Goal: Information Seeking & Learning: Learn about a topic

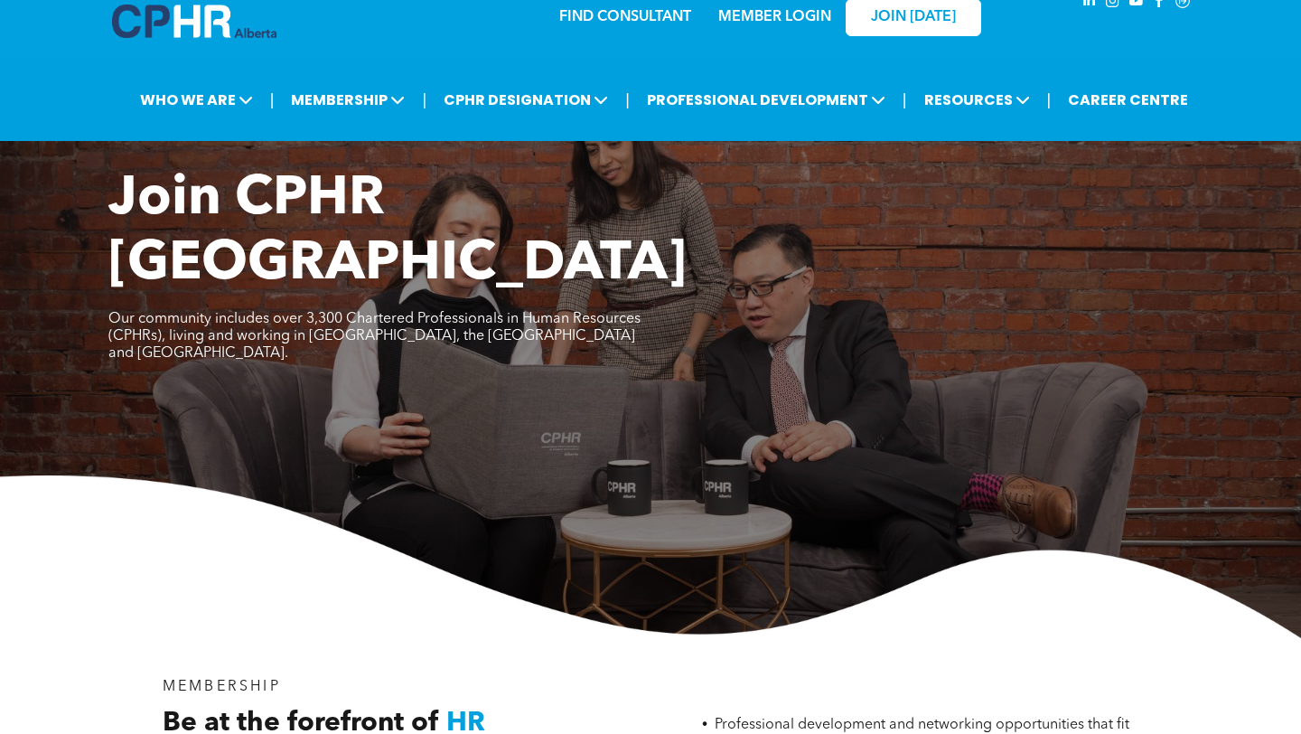
scroll to position [2, 0]
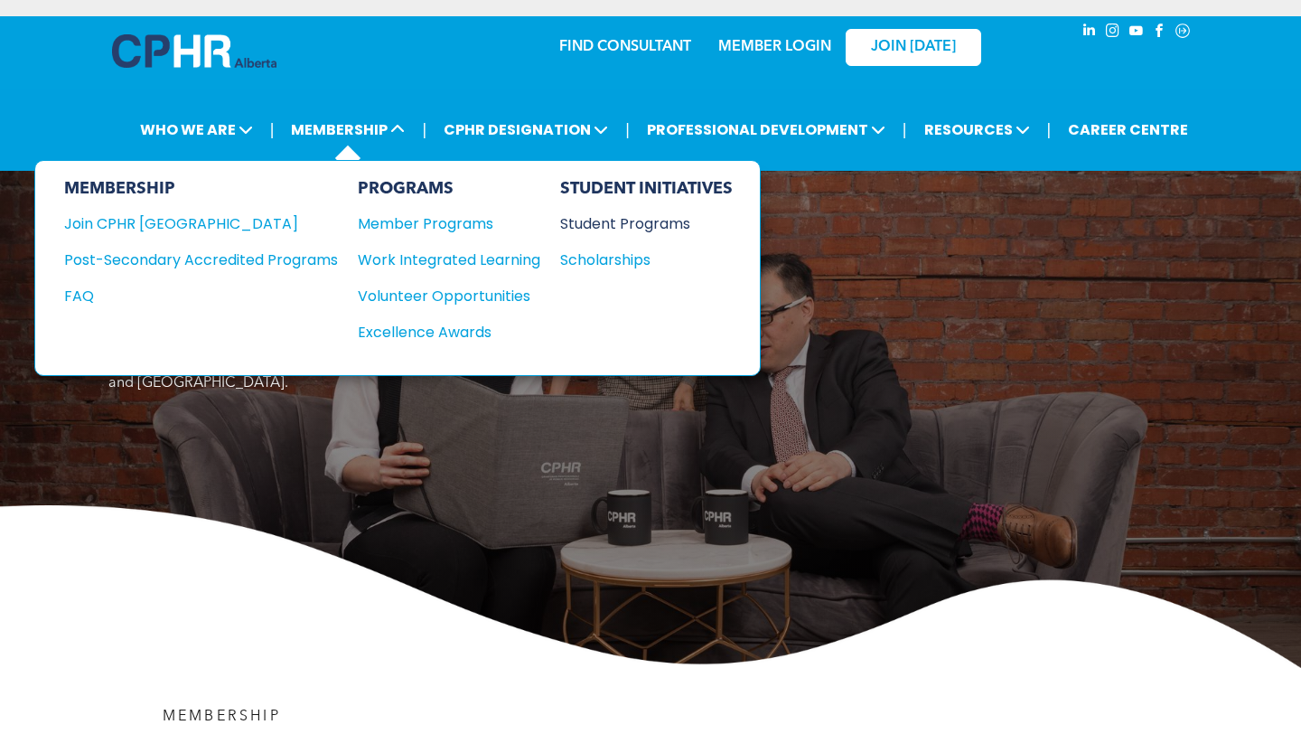
click at [612, 225] on div "Student Programs" at bounding box center [637, 223] width 155 height 23
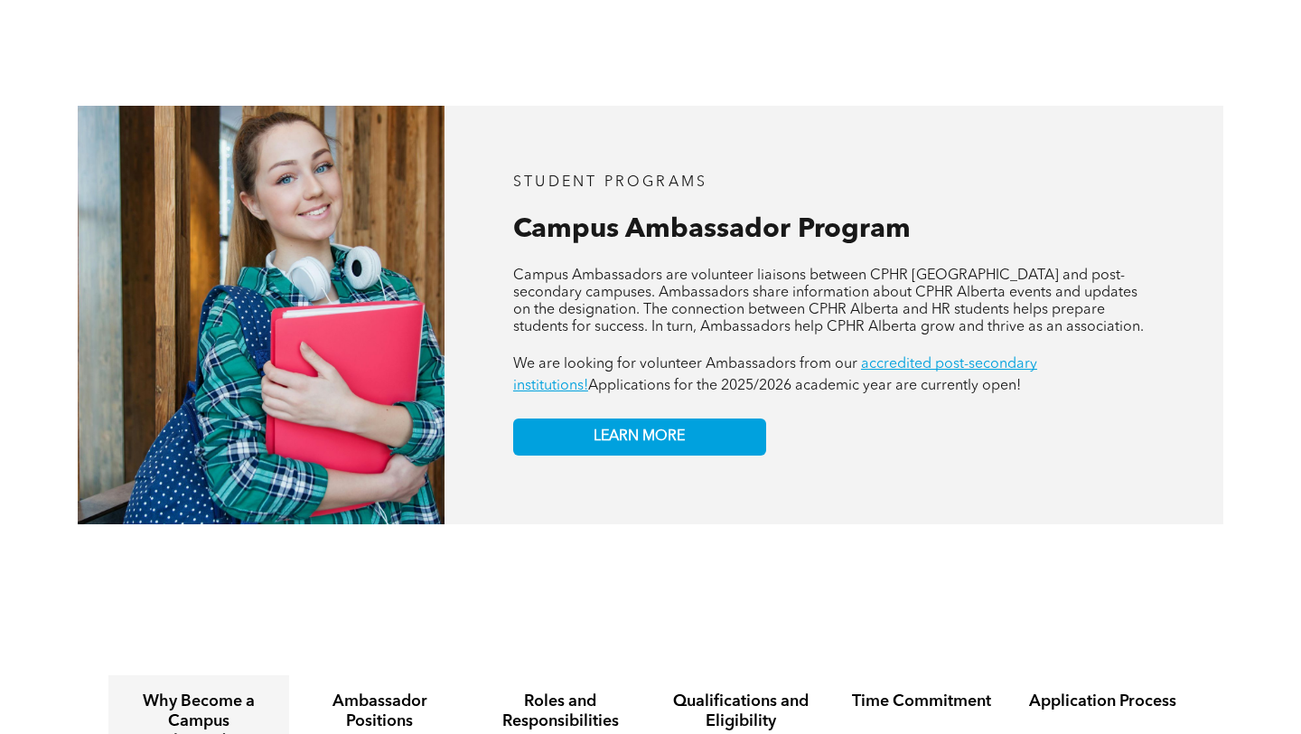
scroll to position [1512, 0]
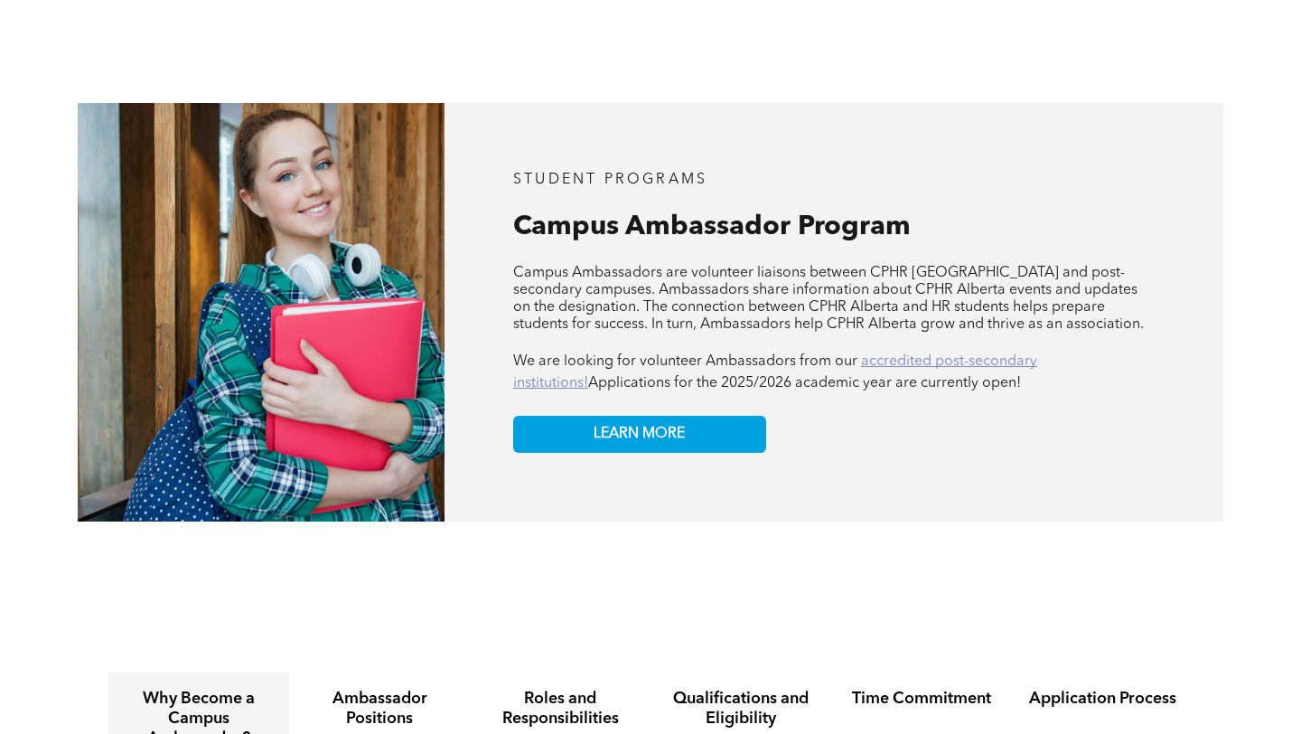
click at [893, 354] on link "accredited post-secondary institutions!" at bounding box center [775, 372] width 524 height 36
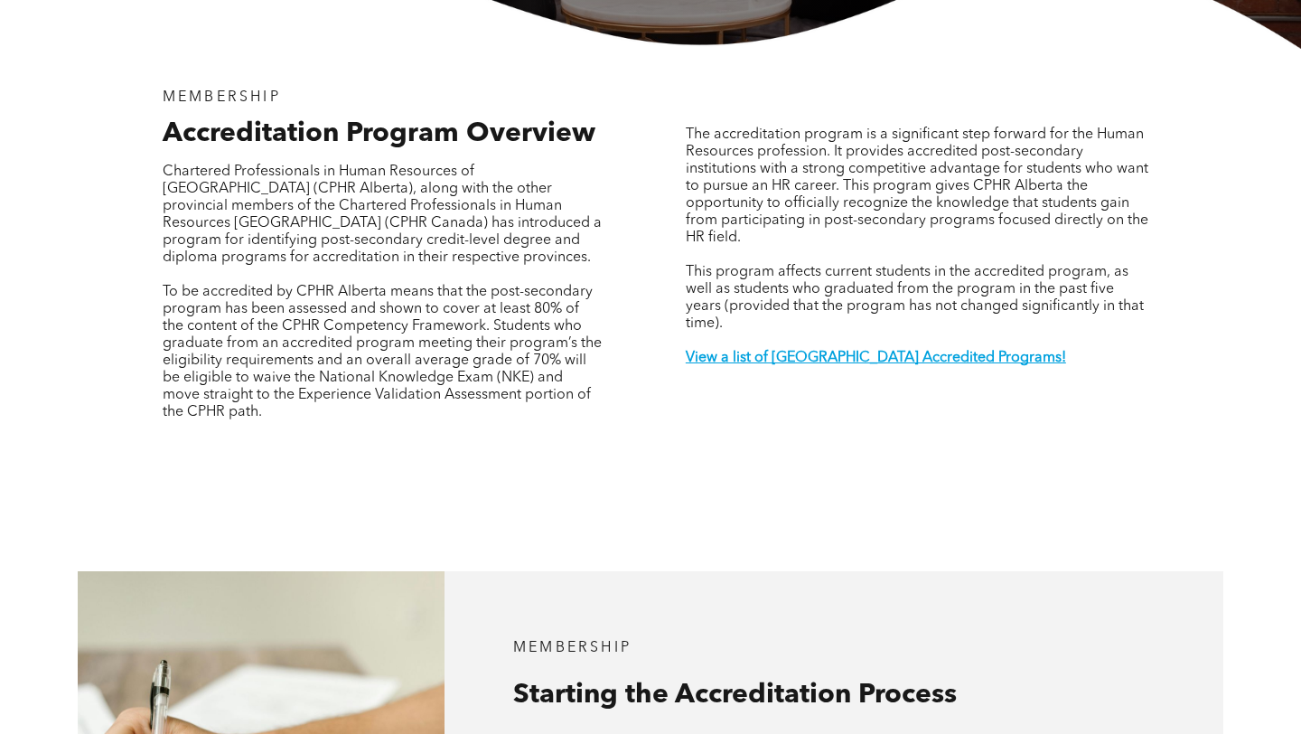
scroll to position [564, 0]
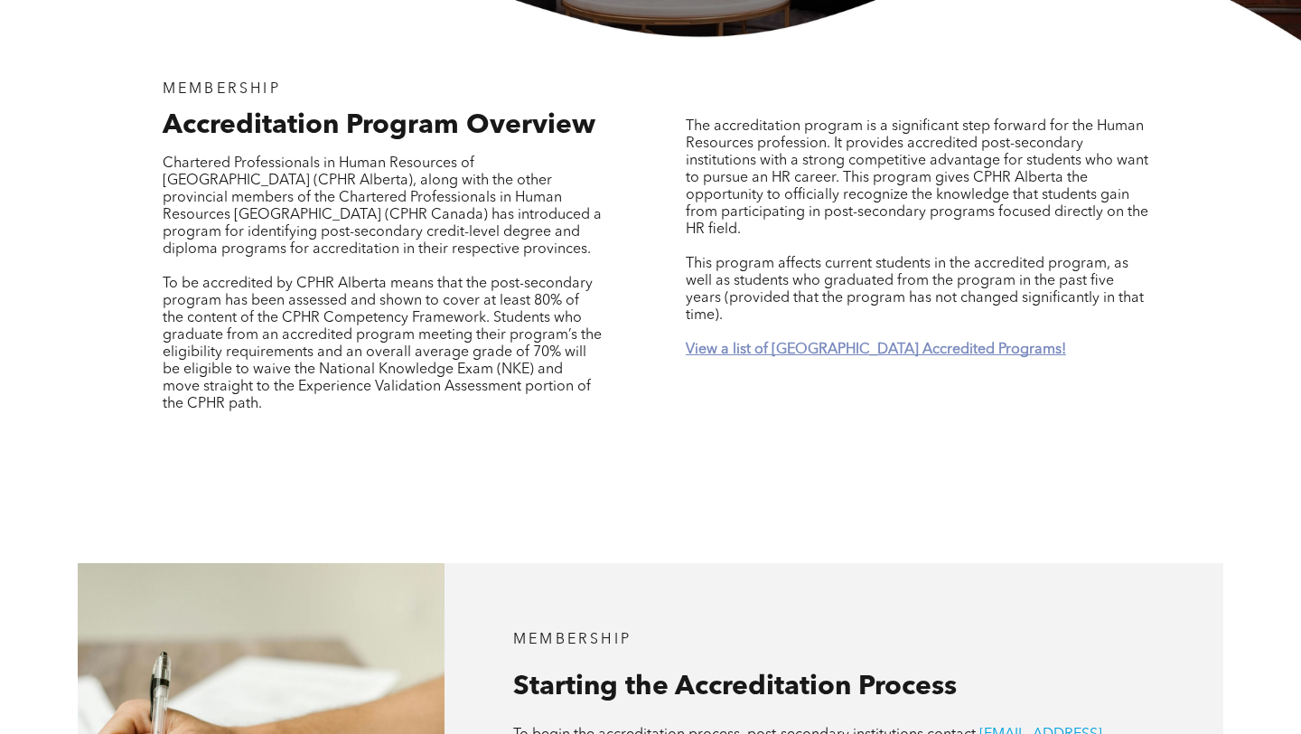
click at [806, 343] on strong "View a list of [GEOGRAPHIC_DATA] Accredited Programs!" at bounding box center [876, 350] width 380 height 14
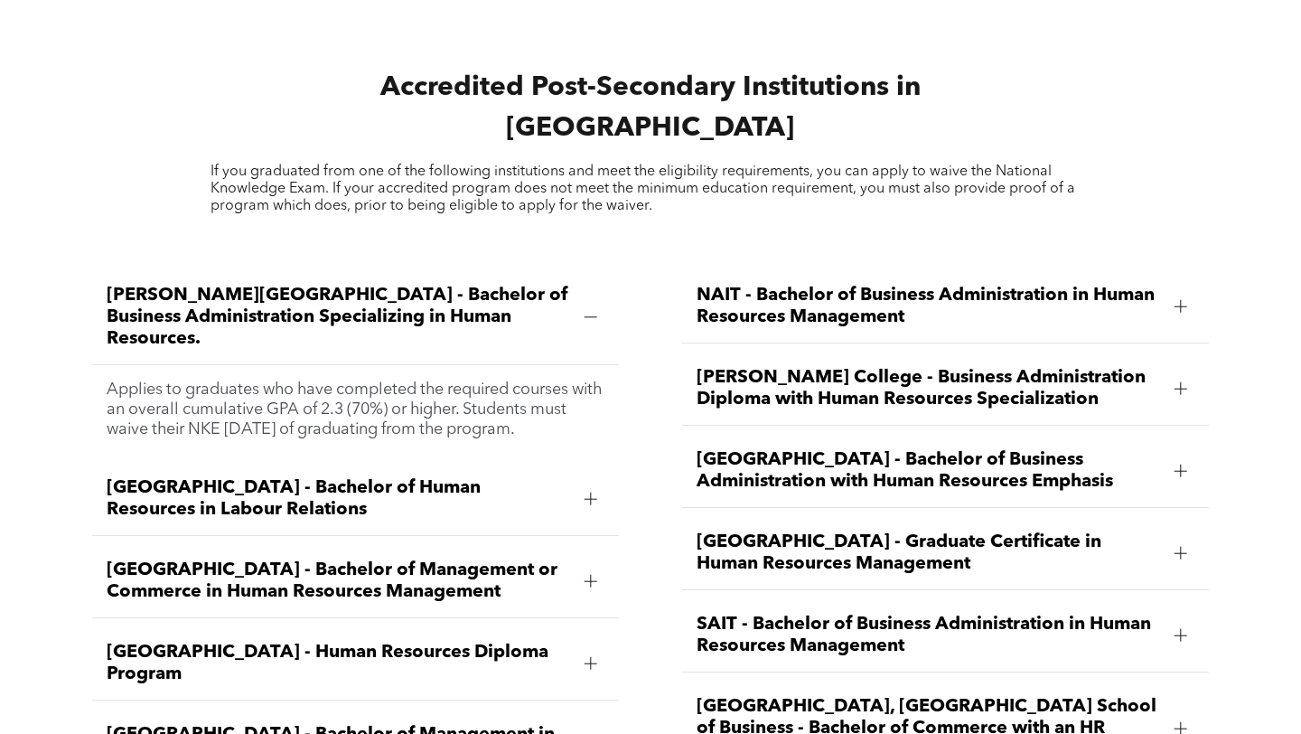
scroll to position [2354, 0]
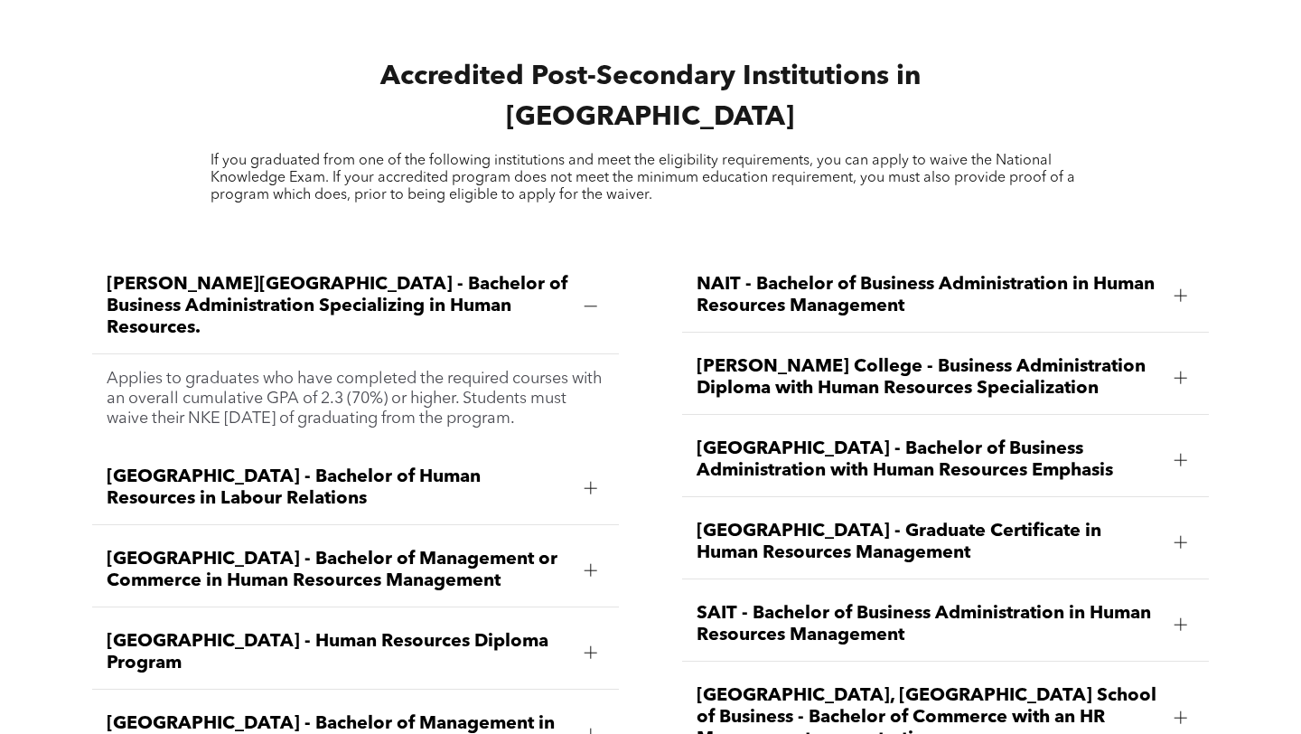
click at [466, 274] on span "Ambrose University - Bachelor of Business Administration Specializing in Human …" at bounding box center [339, 306] width 464 height 65
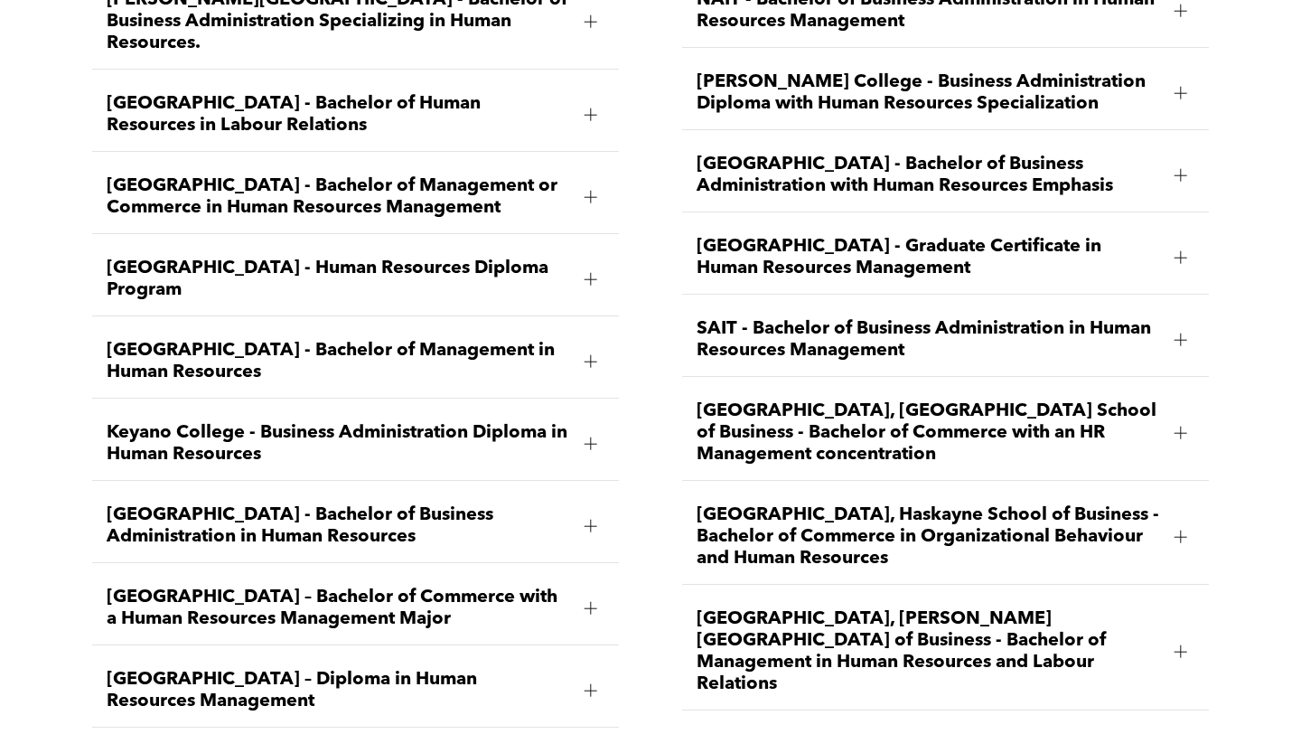
scroll to position [2638, 0]
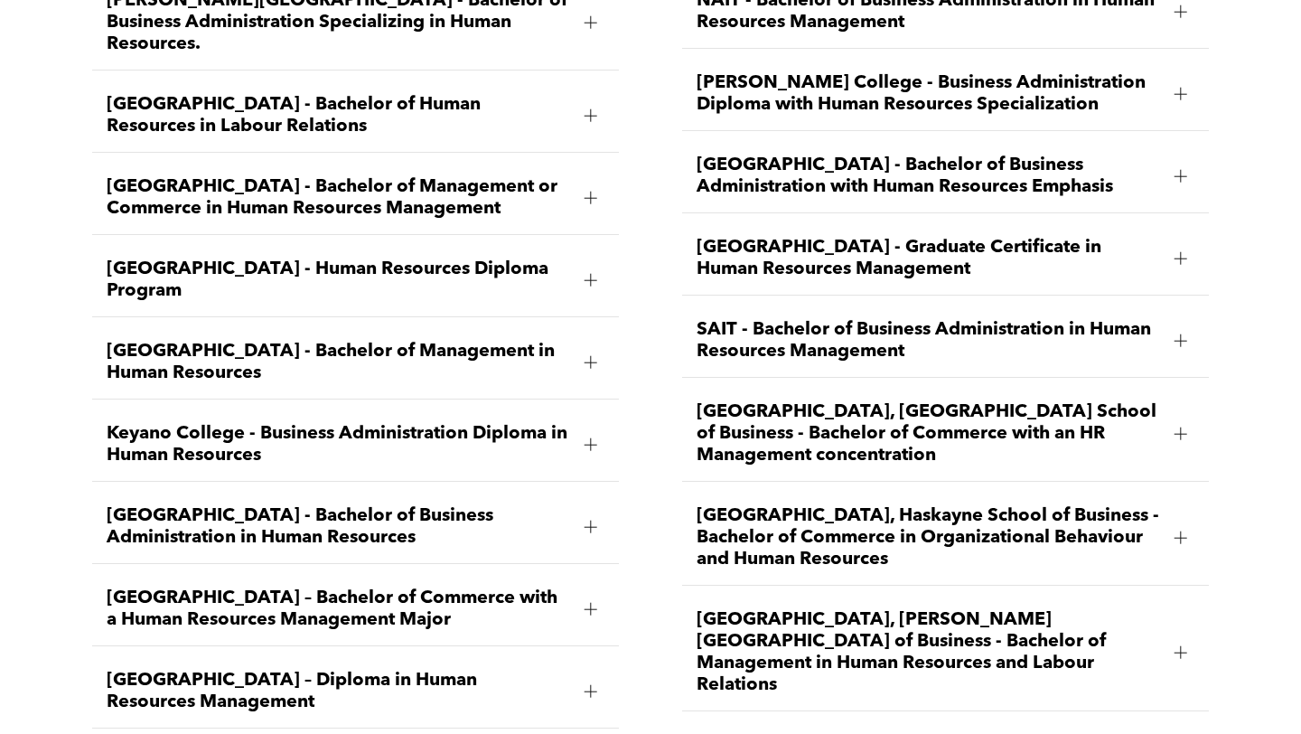
click at [484, 505] on span "Mount Royal University - Bachelor of Business Administration in Human Resources" at bounding box center [339, 526] width 464 height 43
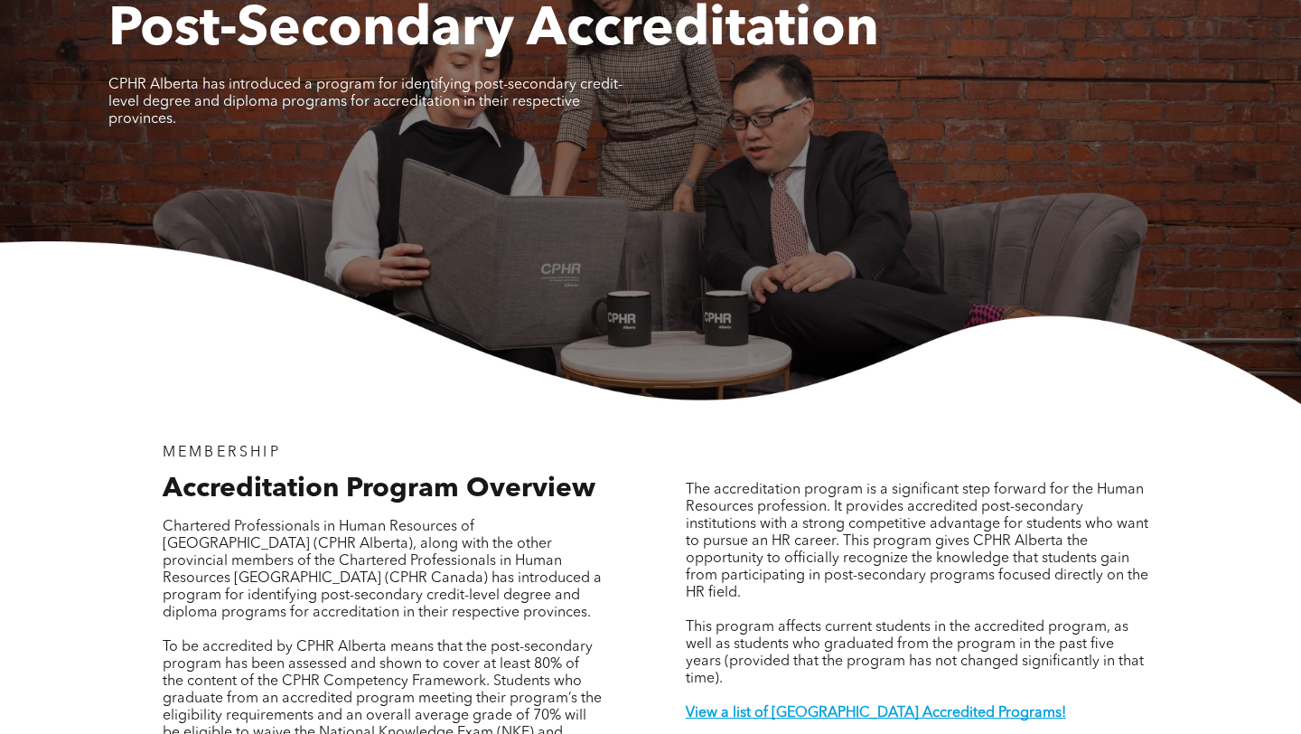
scroll to position [0, 0]
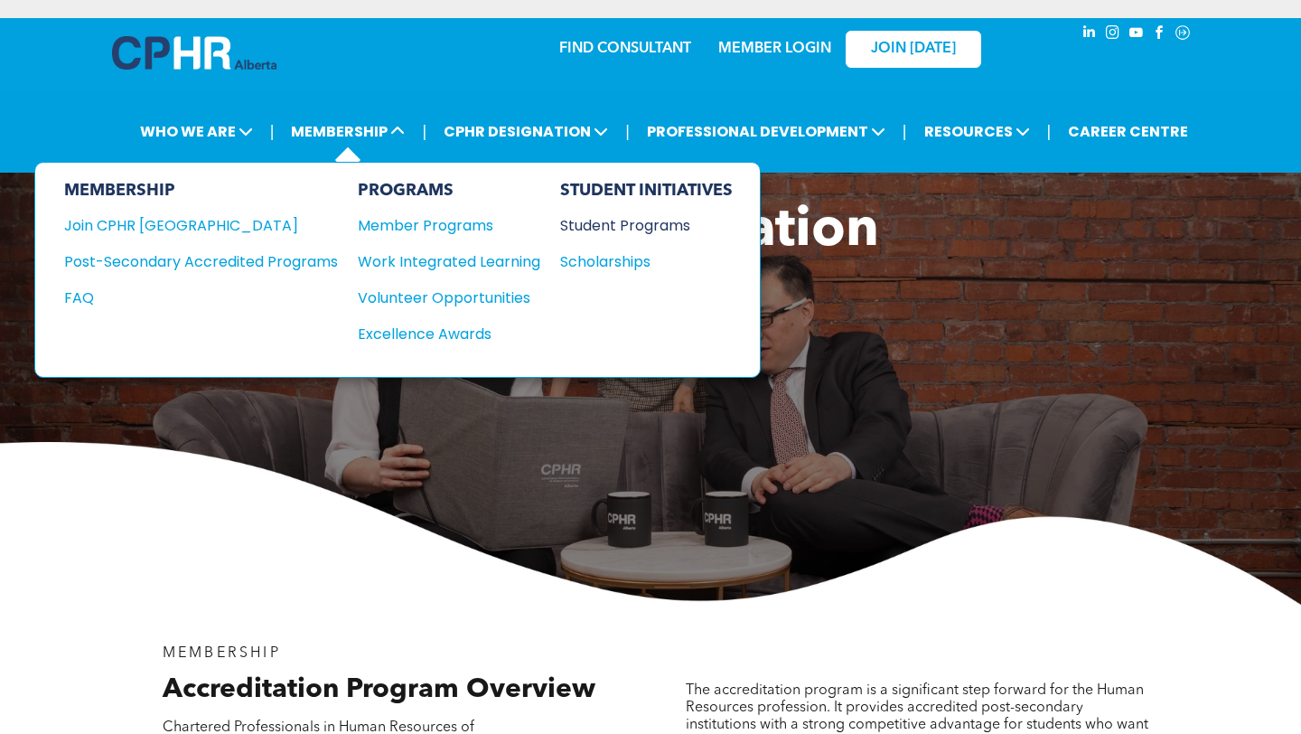
click at [614, 225] on div "Student Programs" at bounding box center [637, 225] width 155 height 23
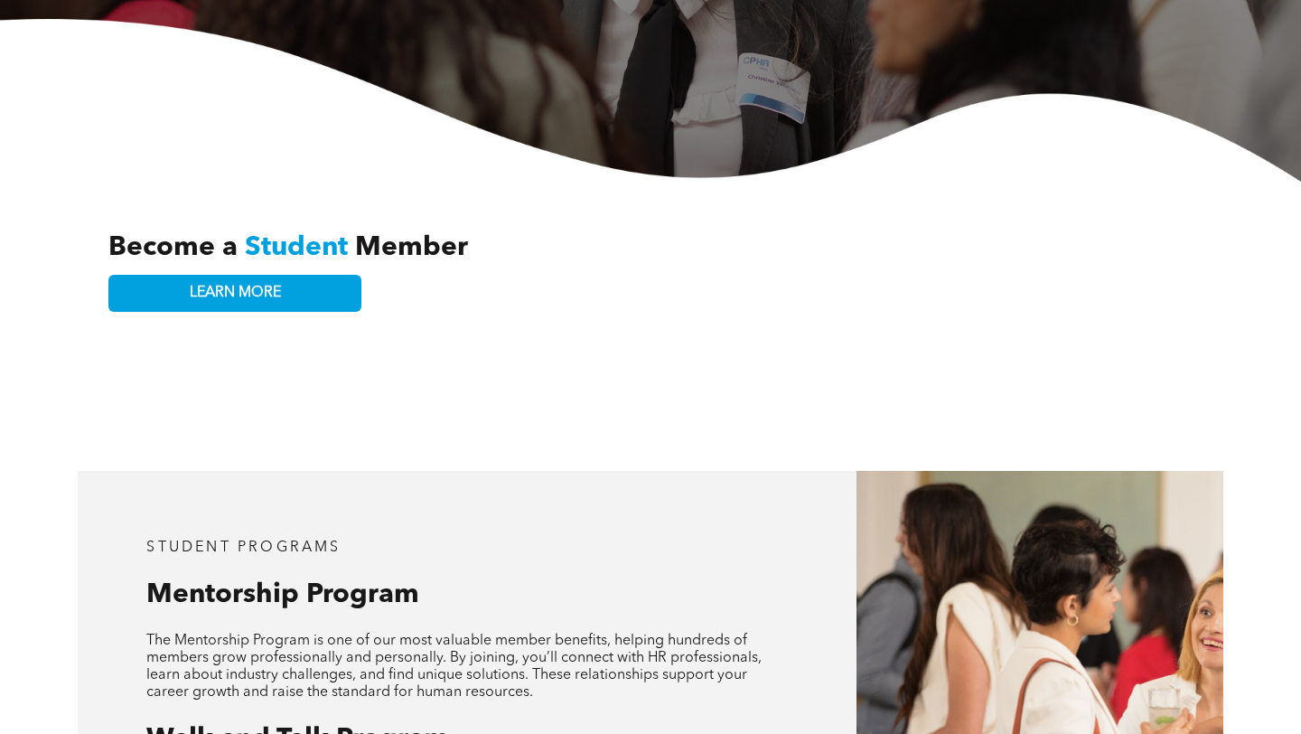
scroll to position [463, 0]
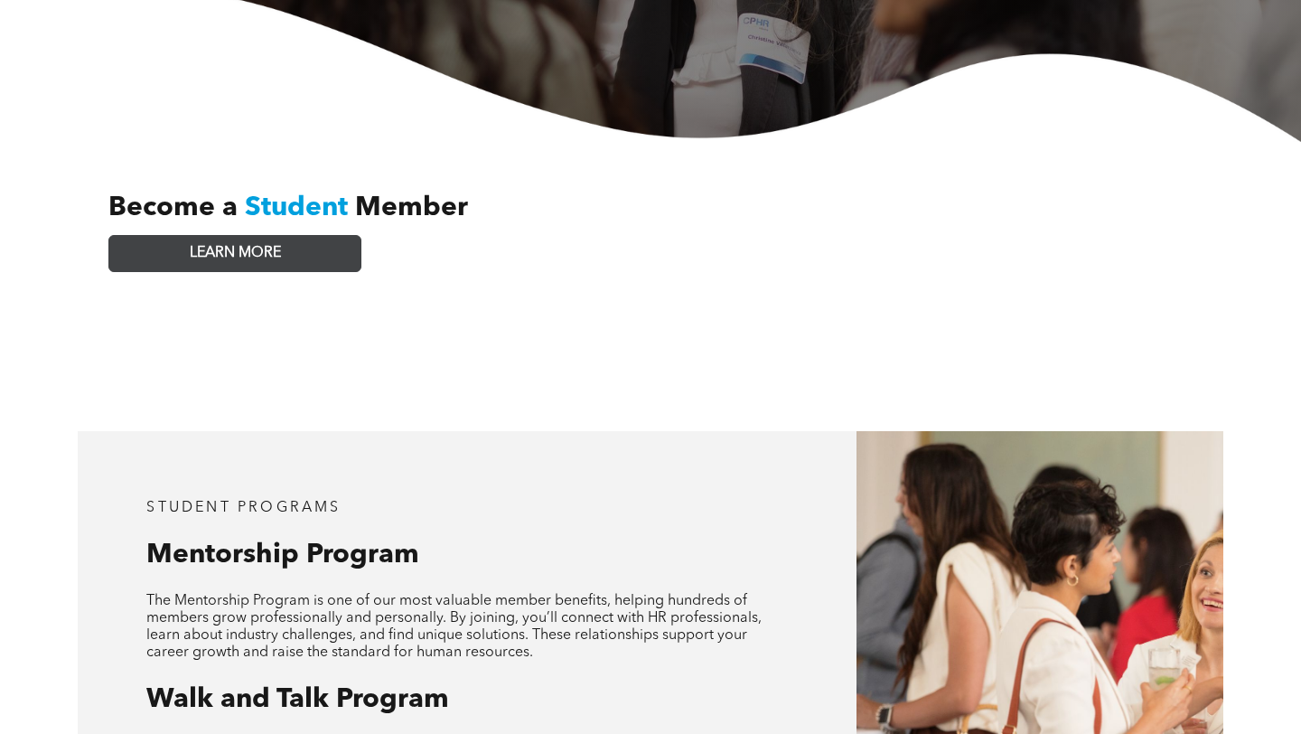
click at [278, 245] on span "LEARN MORE" at bounding box center [235, 253] width 91 height 17
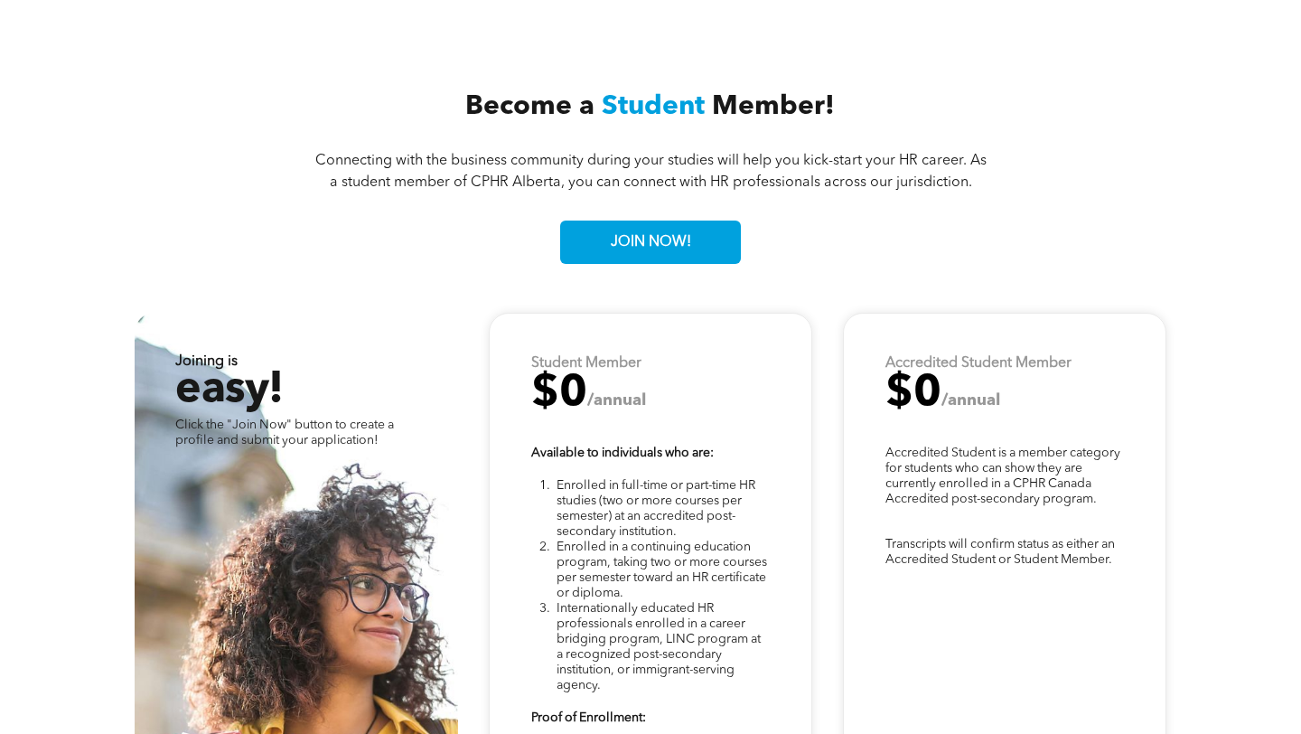
scroll to position [4379, 0]
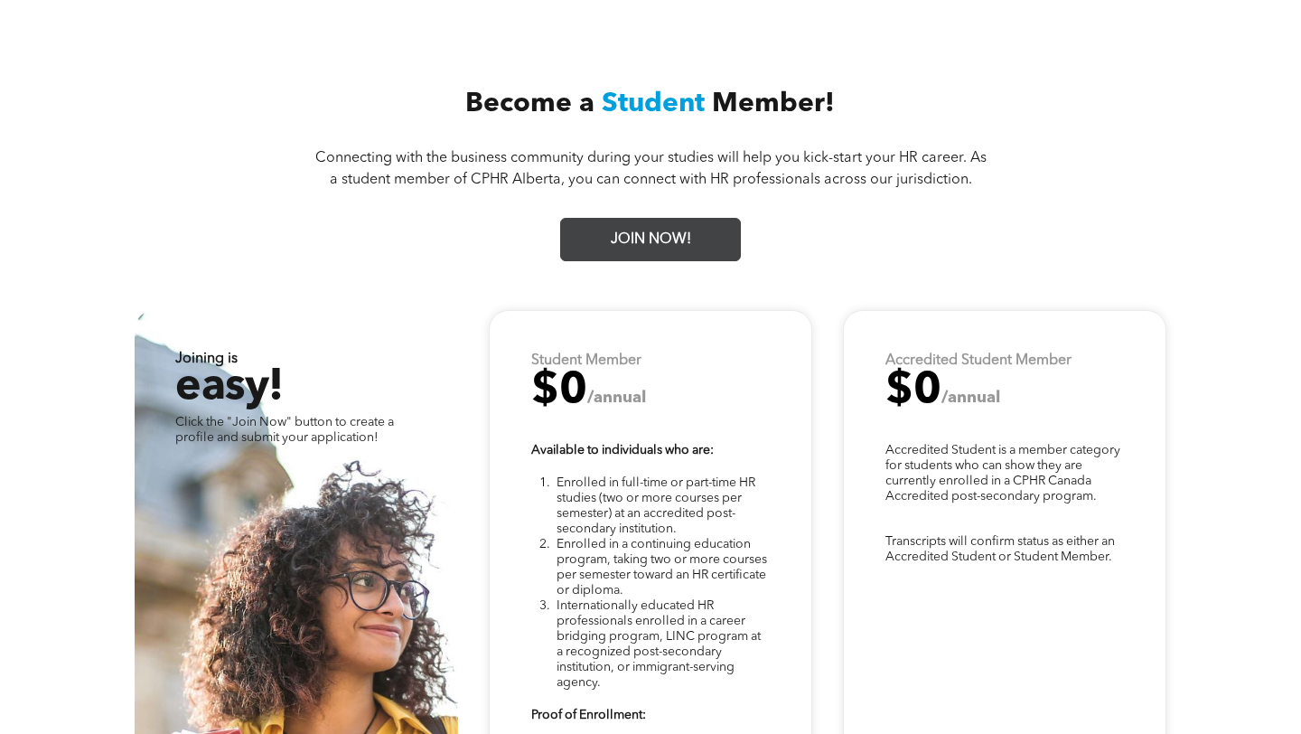
click at [667, 222] on span "JOIN NOW!" at bounding box center [651, 239] width 93 height 35
